Goal: Task Accomplishment & Management: Use online tool/utility

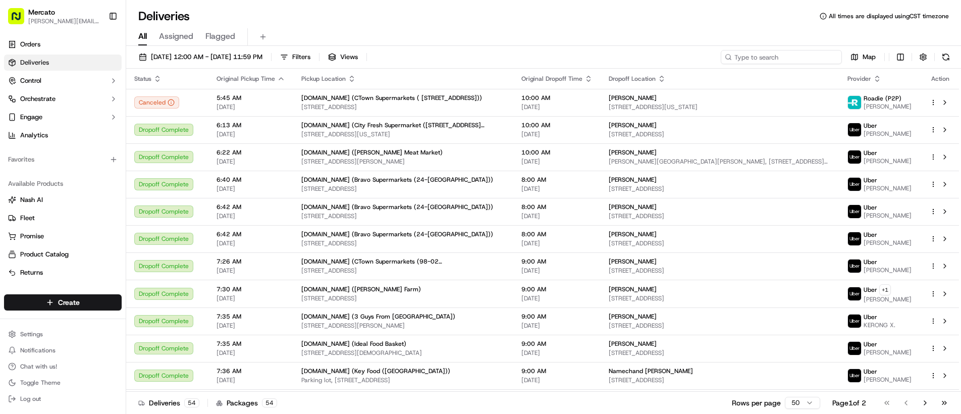
click at [765, 60] on input at bounding box center [781, 57] width 121 height 14
paste input "job_6EmHkv9v4pXiUEPwEquJrA"
type input "job_6EmHkv9v4pXiUEPwEquJrA"
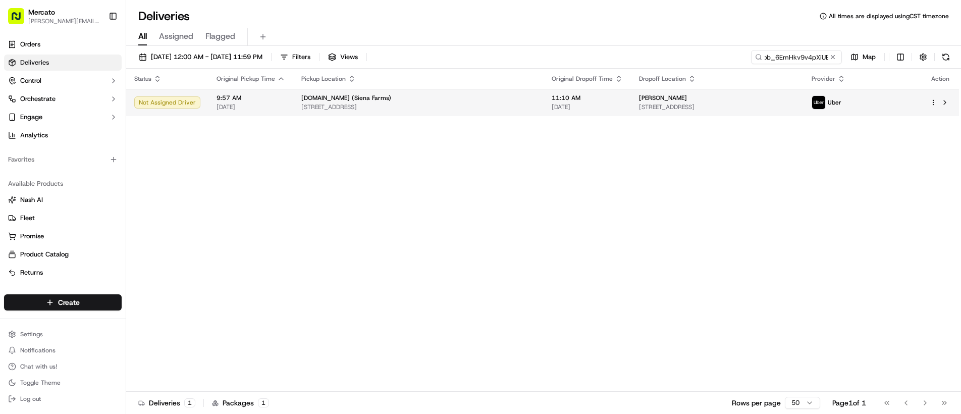
click at [768, 96] on div "[PERSON_NAME]" at bounding box center [717, 98] width 156 height 8
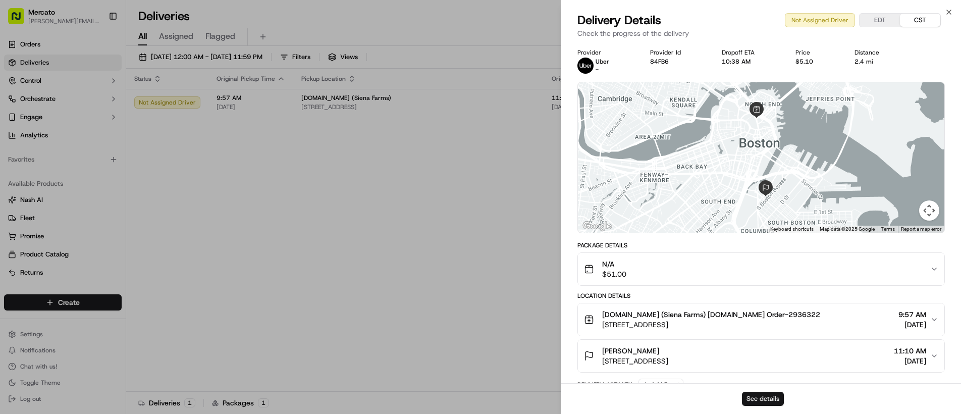
click at [773, 400] on button "See details" at bounding box center [763, 399] width 42 height 14
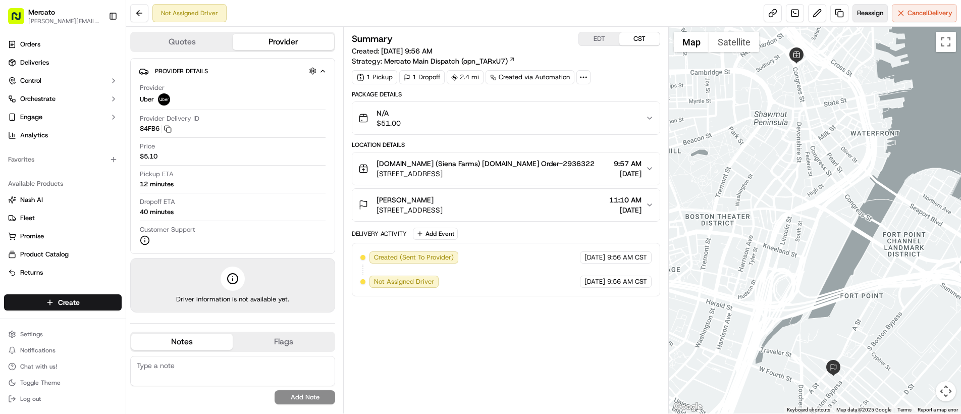
click at [869, 10] on span "Reassign" at bounding box center [870, 13] width 26 height 9
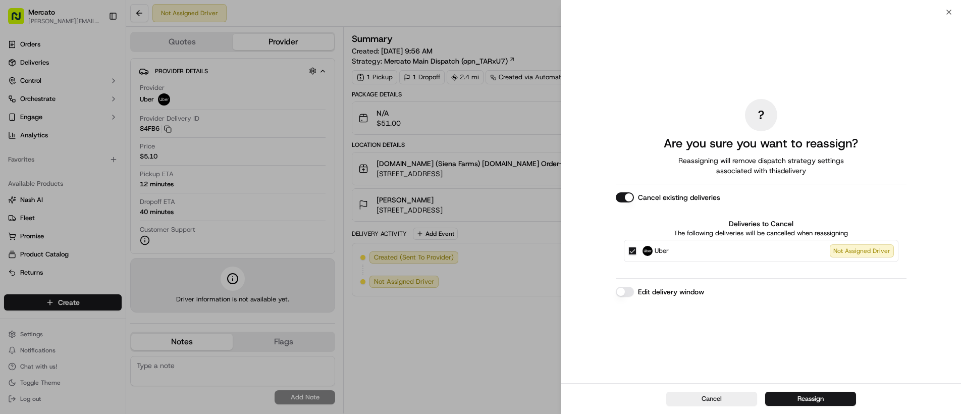
click at [631, 288] on button "Edit delivery window" at bounding box center [625, 292] width 18 height 10
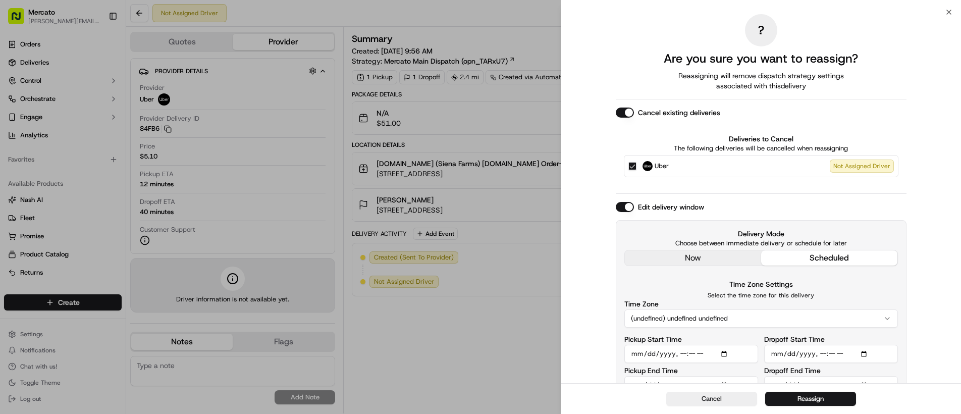
click at [649, 256] on div "Edit delivery window Delivery Mode Choose between immediate delivery or schedul…" at bounding box center [761, 302] width 291 height 201
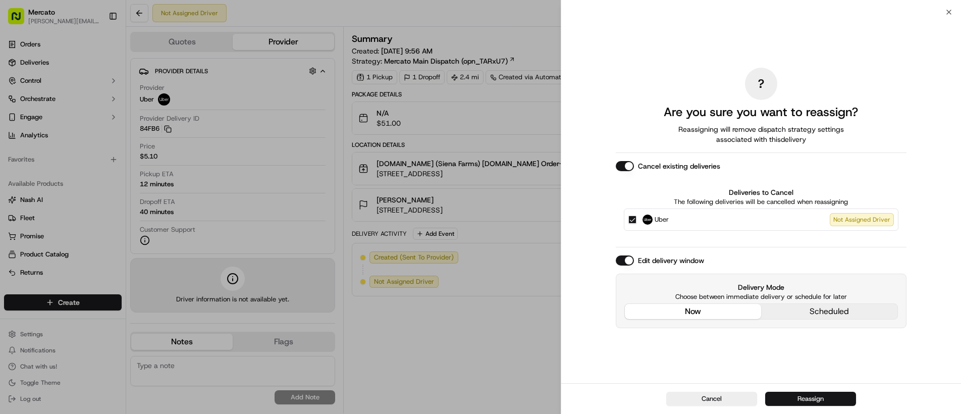
click at [786, 398] on button "Reassign" at bounding box center [810, 399] width 91 height 14
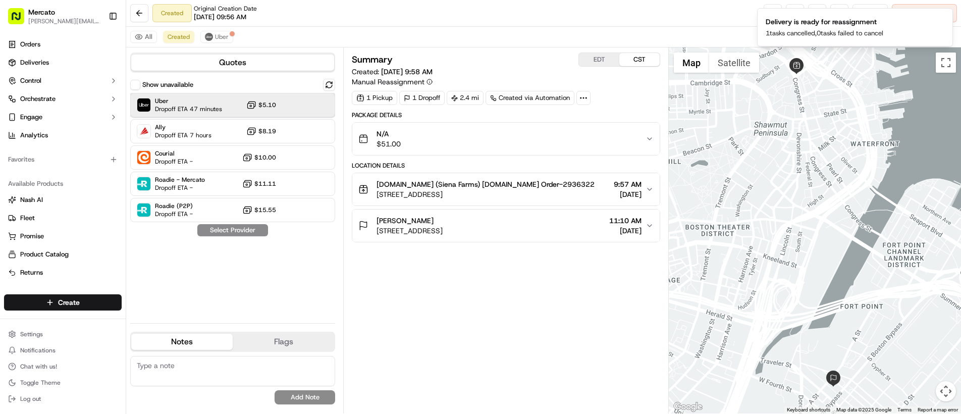
drag, startPoint x: 192, startPoint y: 104, endPoint x: 192, endPoint y: 115, distance: 10.1
click at [192, 105] on span "Dropoff ETA 47 minutes" at bounding box center [188, 109] width 67 height 8
click at [221, 229] on button "Assign Provider" at bounding box center [233, 230] width 72 height 12
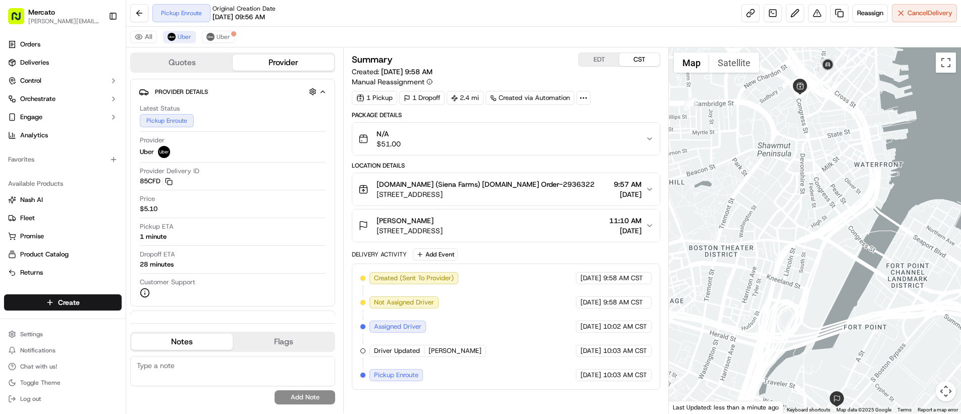
drag, startPoint x: 799, startPoint y: 197, endPoint x: 804, endPoint y: 227, distance: 30.2
click at [804, 227] on div at bounding box center [815, 230] width 292 height 366
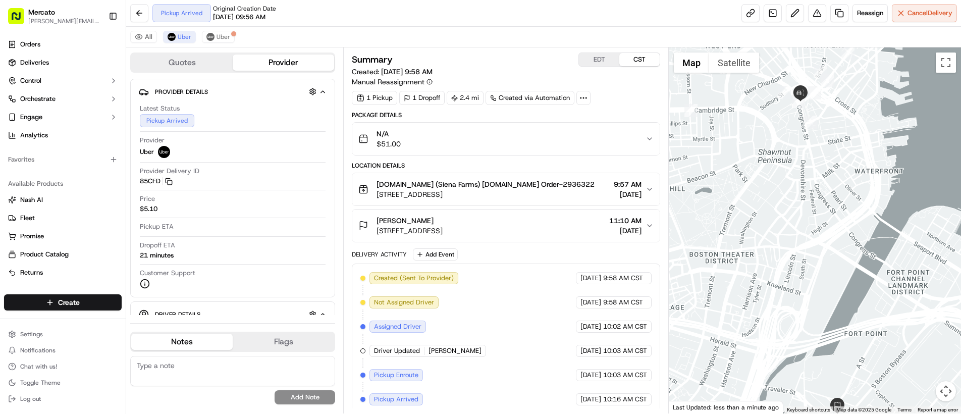
scroll to position [54, 0]
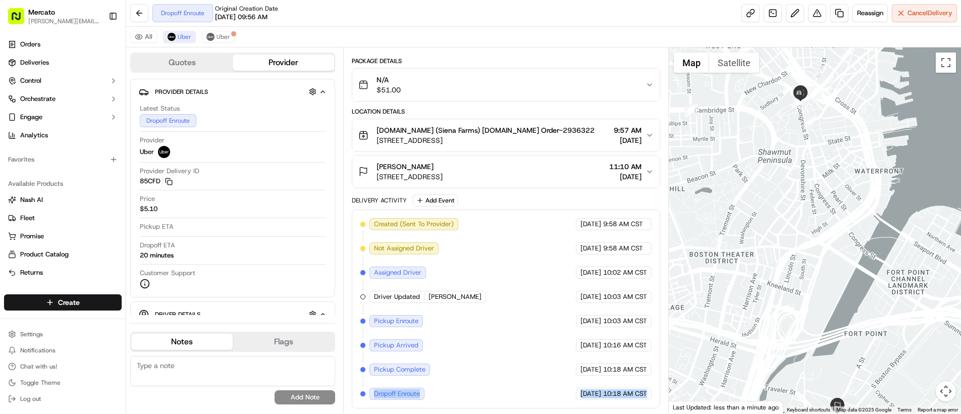
drag, startPoint x: 382, startPoint y: 396, endPoint x: 640, endPoint y: 400, distance: 257.9
click at [640, 400] on div "Created (Sent To Provider) Uber [DATE] 9:58 AM CST Not Assigned Driver Uber [DA…" at bounding box center [506, 308] width 308 height 199
copy div "Dropoff Enroute Uber [DATE] 10:18 AM CST"
